Goal: Task Accomplishment & Management: Complete application form

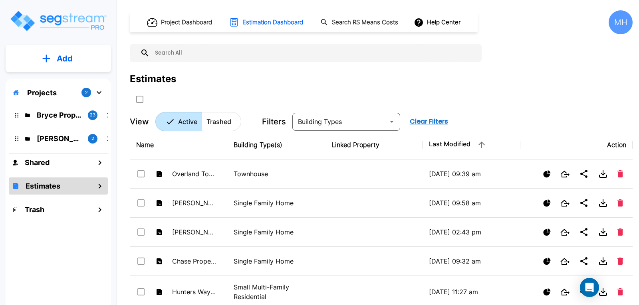
click at [66, 54] on p "Add" at bounding box center [65, 59] width 16 height 12
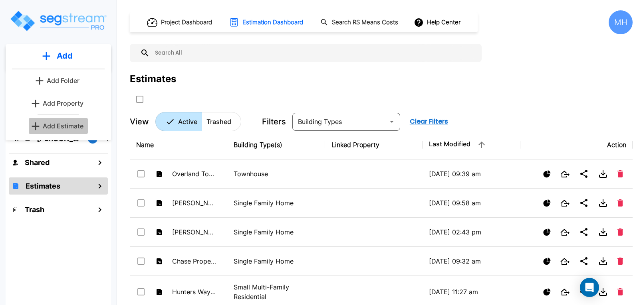
click at [59, 127] on p "Add Estimate" at bounding box center [63, 126] width 41 height 10
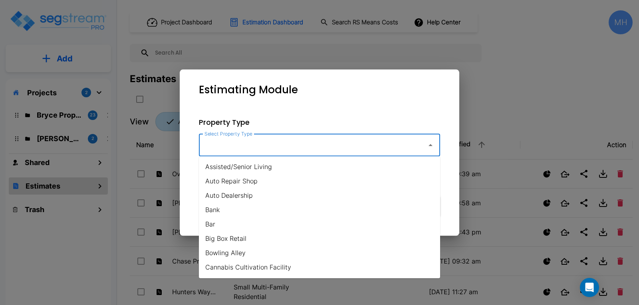
click at [373, 145] on input "Select Property Type" at bounding box center [310, 145] width 217 height 15
click at [373, 145] on input "r" at bounding box center [310, 145] width 217 height 15
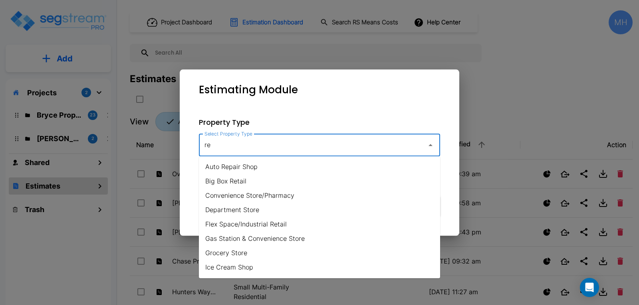
type input "r"
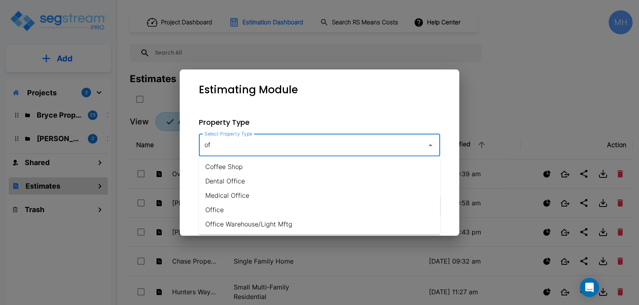
type input "o"
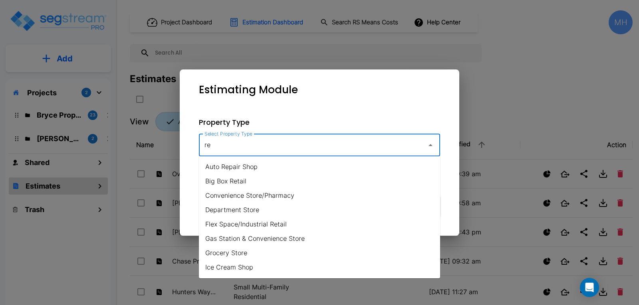
click at [244, 225] on li "Flex Space/Industrial Retail" at bounding box center [319, 224] width 241 height 14
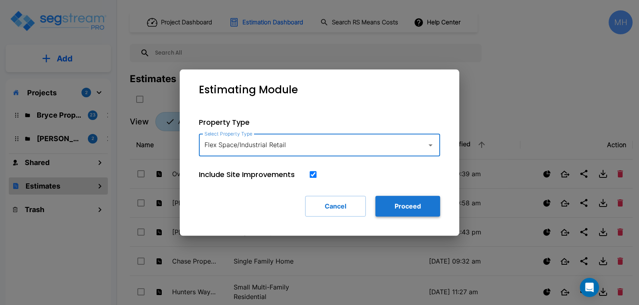
type input "Flex Space/Industrial Retail"
click at [396, 209] on button "Proceed" at bounding box center [407, 206] width 65 height 21
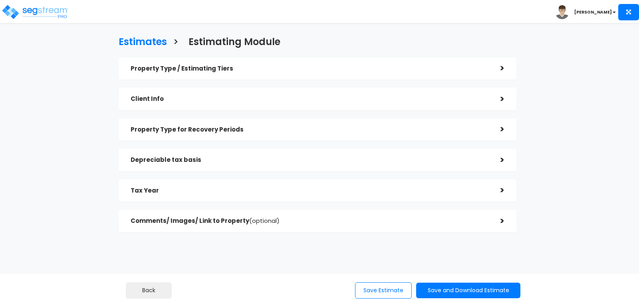
checkbox input "true"
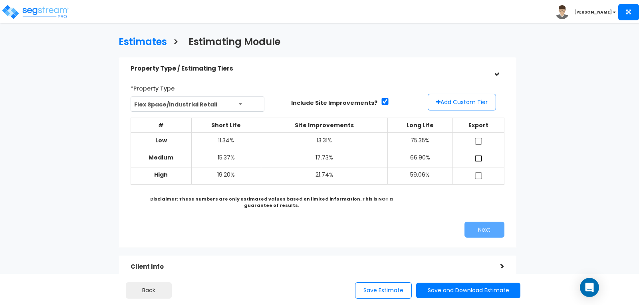
click at [479, 157] on input "checkbox" at bounding box center [478, 158] width 8 height 7
checkbox input "true"
click at [476, 230] on button "Next" at bounding box center [484, 230] width 40 height 16
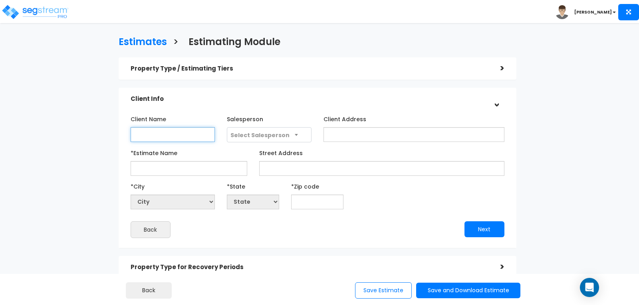
click at [185, 129] on input "Client Name" at bounding box center [173, 134] width 84 height 15
type input "[PERSON_NAME]"
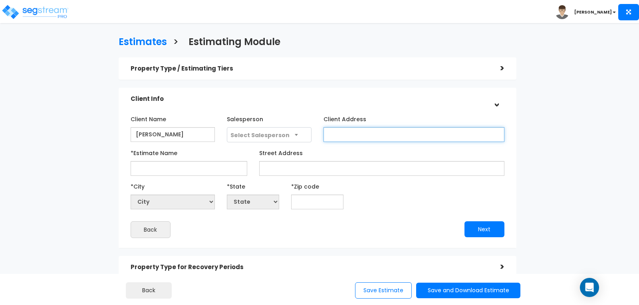
click at [341, 133] on input "Client Address" at bounding box center [413, 134] width 181 height 15
type input "TBD"
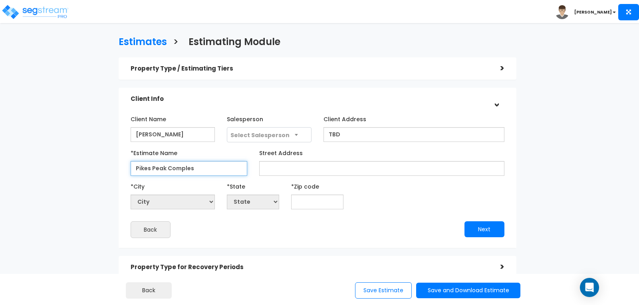
type input "Pikes Peak Comples"
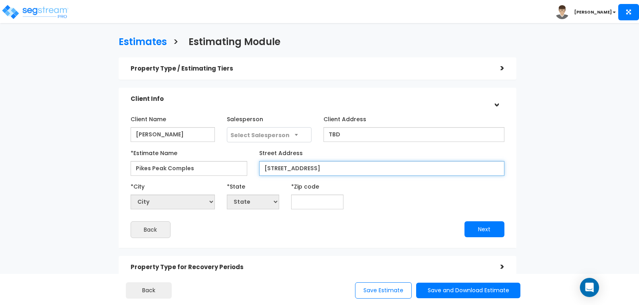
type input "[STREET_ADDRESS]"
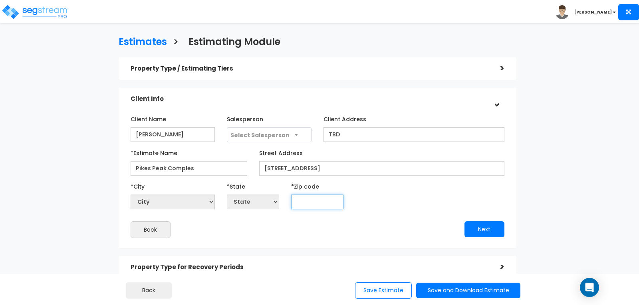
select select "National Average"
click at [69, 99] on div "Estimates > Estimating Module Property Type / Estimating Tiers > *Property Type…" at bounding box center [317, 205] width 522 height 466
click at [308, 203] on input "text" at bounding box center [317, 202] width 52 height 15
type input "80"
select select "CO"
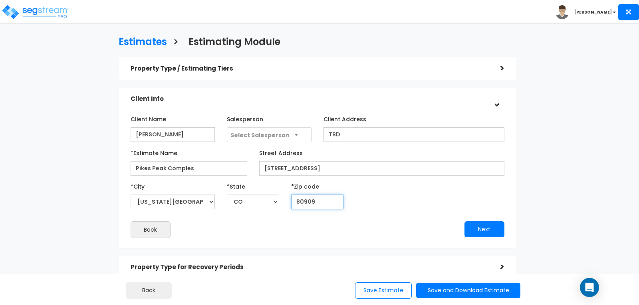
type input "80909"
click at [396, 215] on div "Client Name [PERSON_NAME] Salesperson Select Salesperson TBD [PERSON_NAME]" at bounding box center [318, 176] width 374 height 126
click at [481, 227] on button "Next" at bounding box center [484, 230] width 40 height 16
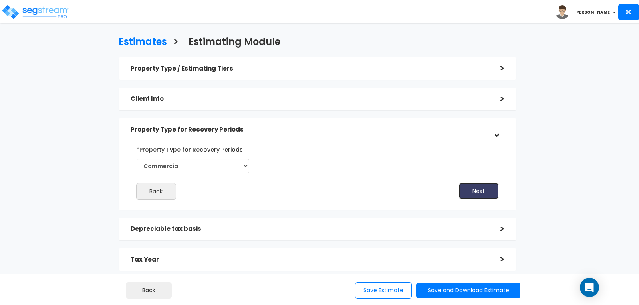
click at [467, 192] on button "Next" at bounding box center [479, 191] width 40 height 16
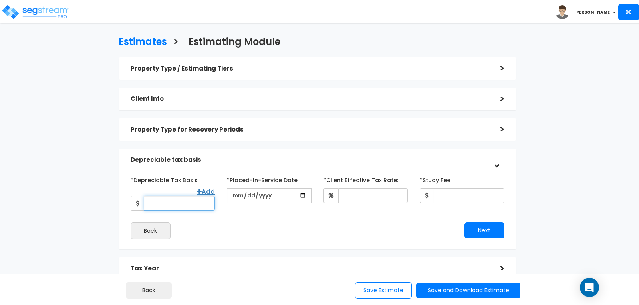
click at [184, 196] on input "*Depreciable Tax Basis" at bounding box center [179, 203] width 71 height 15
type input "1,400,000"
click at [244, 196] on input "date" at bounding box center [269, 195] width 84 height 15
type input "[DATE]"
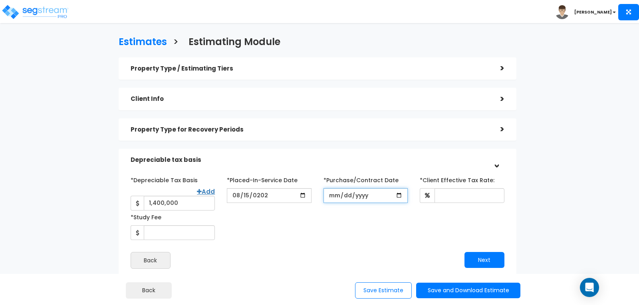
click at [331, 194] on input "*Purchase/Contract Date" at bounding box center [365, 195] width 84 height 15
type input "[DATE]"
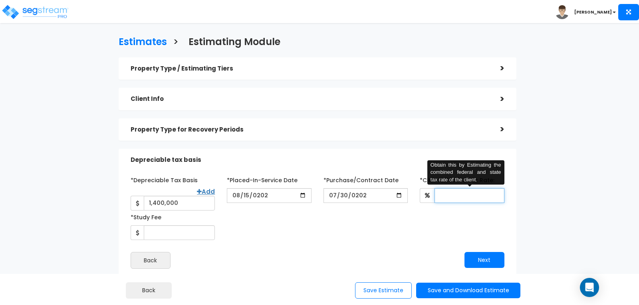
click at [449, 197] on input "*Client Effective Tax Rate:" at bounding box center [468, 195] width 69 height 15
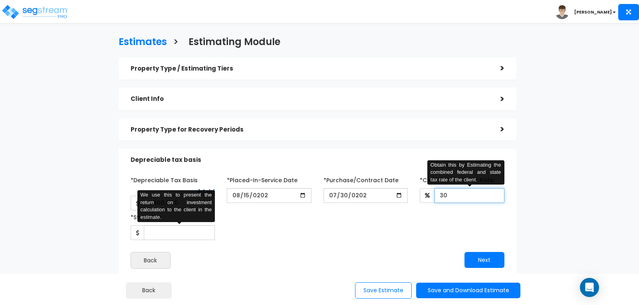
type input "30"
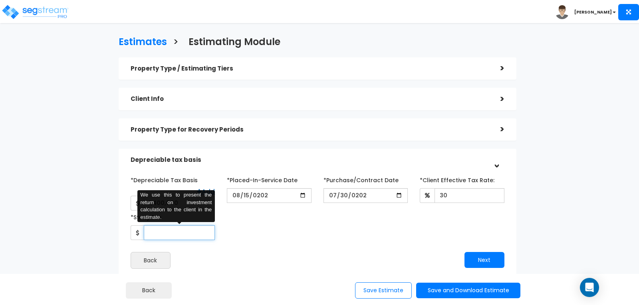
click at [154, 228] on input "*Study Fee" at bounding box center [179, 233] width 71 height 15
type input "4,800"
click at [278, 241] on div "*Depreciable Tax Basis Add 1,400,000 *Placed-In-Service Date [DATE]" at bounding box center [318, 221] width 374 height 95
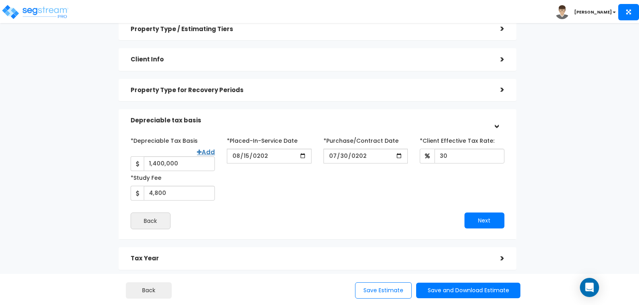
scroll to position [40, 0]
click at [470, 212] on button "Next" at bounding box center [484, 220] width 40 height 16
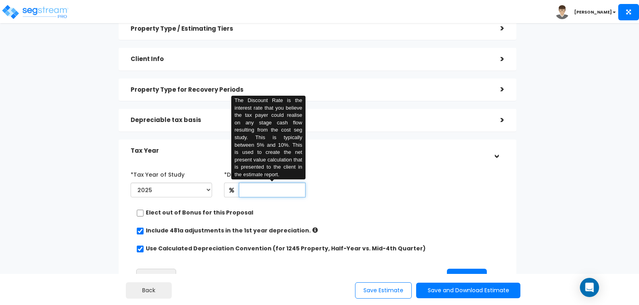
click at [270, 192] on input "text" at bounding box center [272, 190] width 67 height 15
type input "8"
click at [364, 188] on div "*Tax Year of Study 2025 2026 Prior Accumulated Depreciation" at bounding box center [312, 184] width 374 height 33
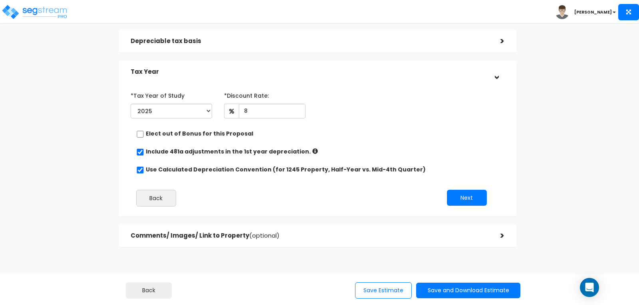
scroll to position [120, 0]
click at [461, 191] on button "Next" at bounding box center [467, 197] width 40 height 16
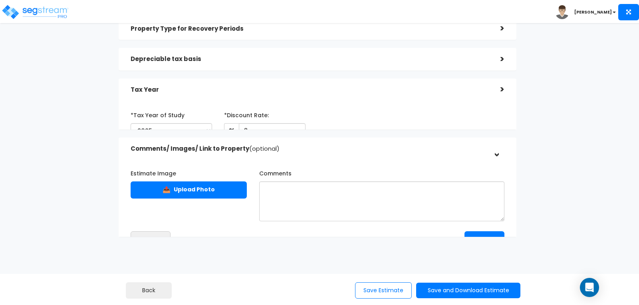
scroll to position [93, 0]
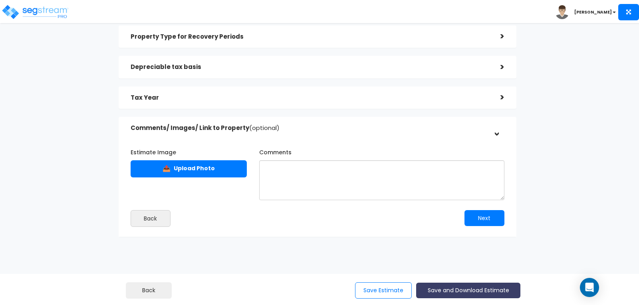
click at [467, 292] on button "Save and Download Estimate" at bounding box center [468, 291] width 104 height 16
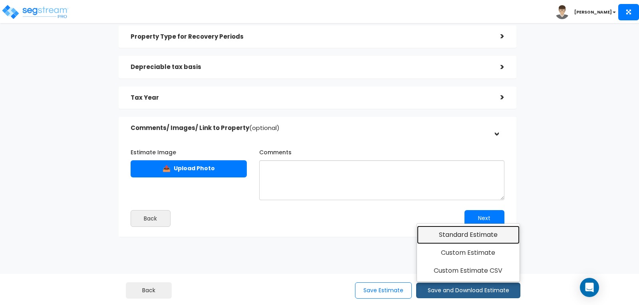
click at [450, 235] on link "Standard Estimate" at bounding box center [468, 235] width 103 height 18
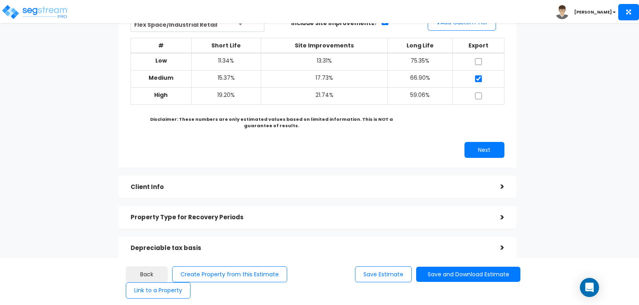
scroll to position [120, 0]
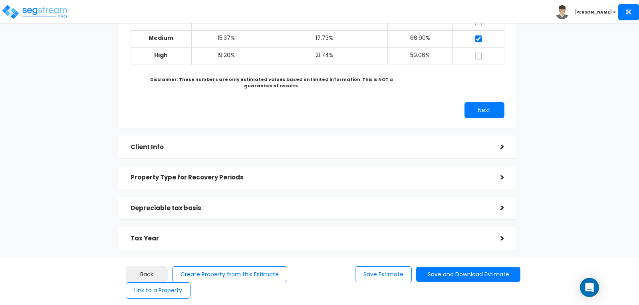
click at [501, 180] on div ">" at bounding box center [496, 178] width 16 height 12
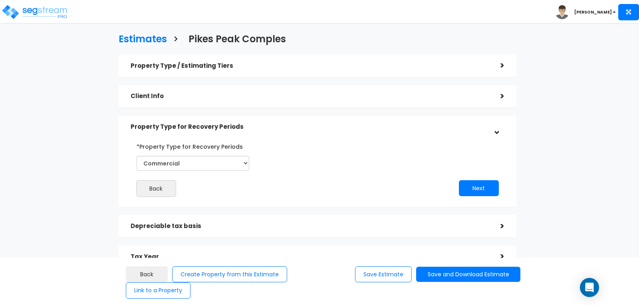
scroll to position [0, 0]
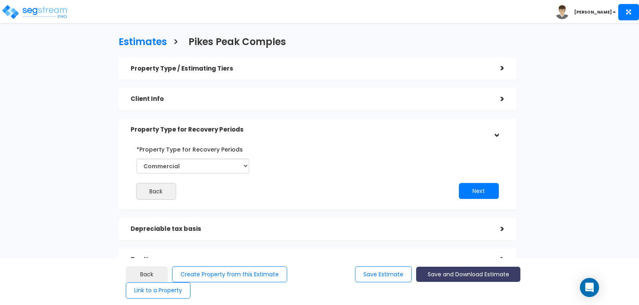
click at [458, 271] on button "Save and Download Estimate" at bounding box center [468, 275] width 104 height 16
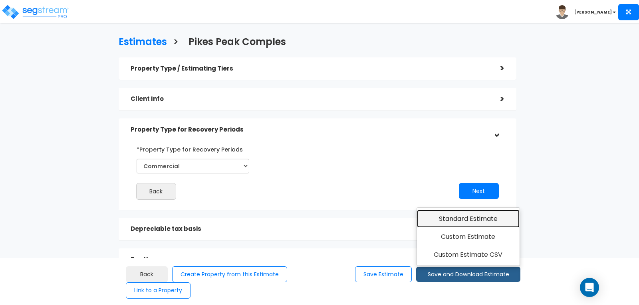
click at [451, 220] on link "Standard Estimate" at bounding box center [468, 219] width 103 height 18
